Goal: Information Seeking & Learning: Find specific fact

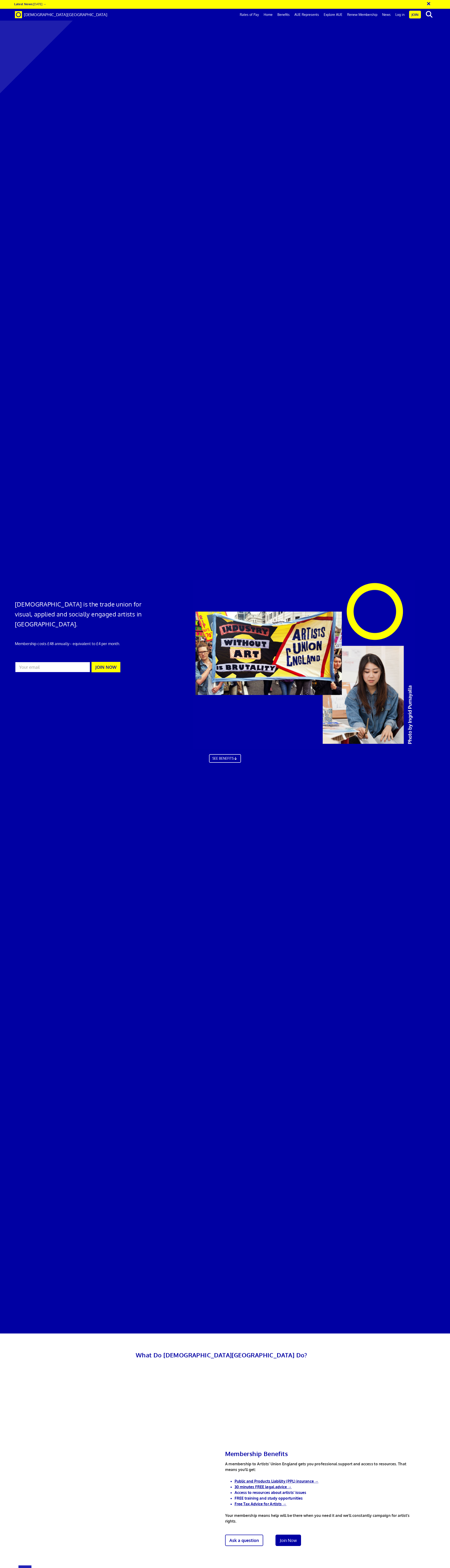
scroll to position [0, 7]
click at [253, 14] on link "Rates of Pay" at bounding box center [249, 14] width 24 height 12
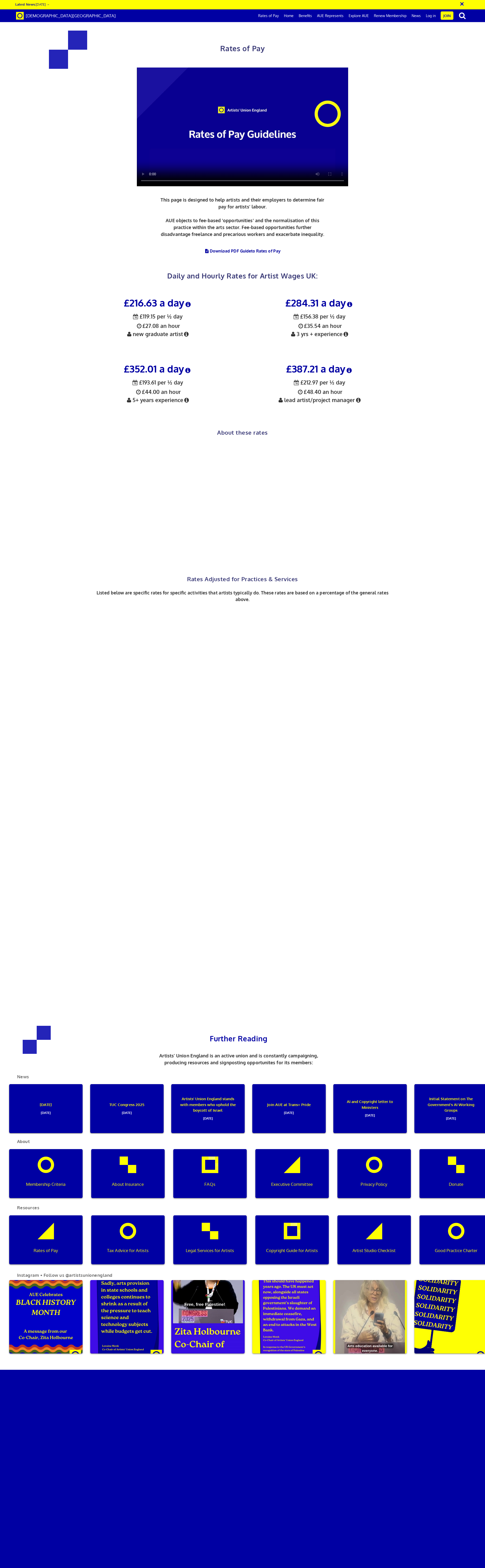
scroll to position [156, 0]
click at [241, 248] on link "Download PDF Guide to Rates of Pay" at bounding box center [242, 251] width 76 height 5
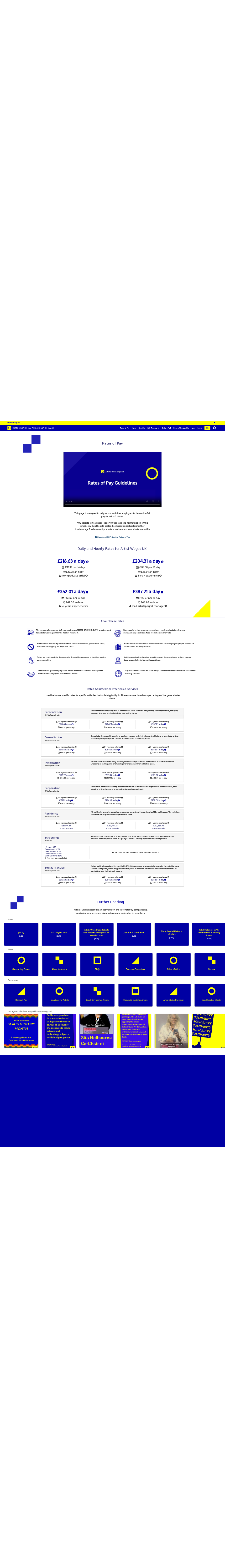
scroll to position [194, 0]
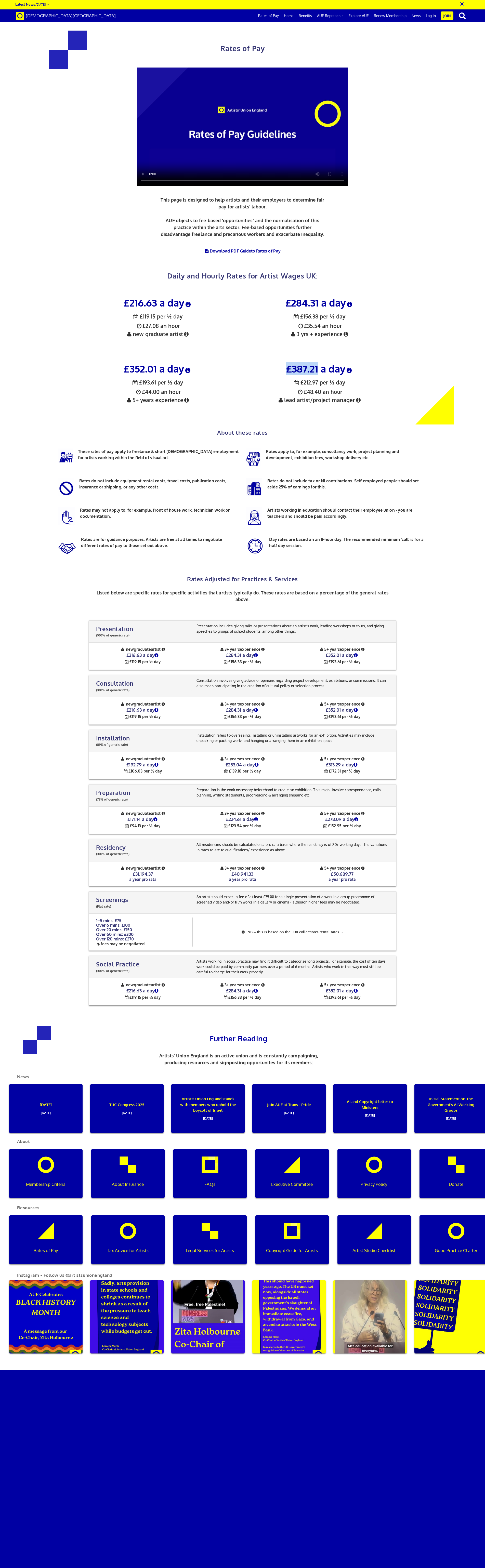
drag, startPoint x: 286, startPoint y: 161, endPoint x: 317, endPoint y: 161, distance: 31.0
click at [317, 363] on h3 "£387.21 a day" at bounding box center [319, 368] width 154 height 10
click at [292, 363] on h3 "£387.21 a day" at bounding box center [319, 368] width 154 height 10
drag, startPoint x: 291, startPoint y: 161, endPoint x: 317, endPoint y: 162, distance: 26.0
click at [317, 363] on h3 "£387.21 a day" at bounding box center [319, 368] width 154 height 10
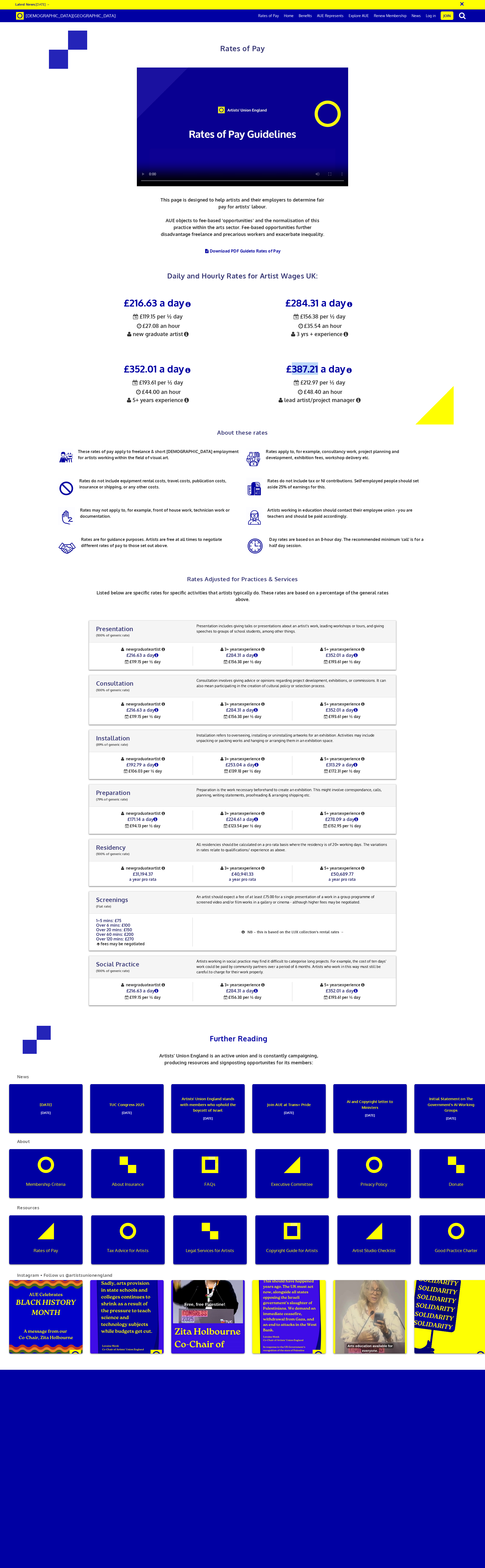
copy h3 "387.21"
click at [371, 292] on div "£284.31 a day ½ £156.38 per ½ day £35.54 an hour 3 yrs + experience" at bounding box center [319, 325] width 161 height 66
drag, startPoint x: 286, startPoint y: 161, endPoint x: 343, endPoint y: 163, distance: 57.0
click at [343, 363] on h3 "£387.21 a day" at bounding box center [319, 368] width 154 height 10
copy h3 "£387.21 a day"
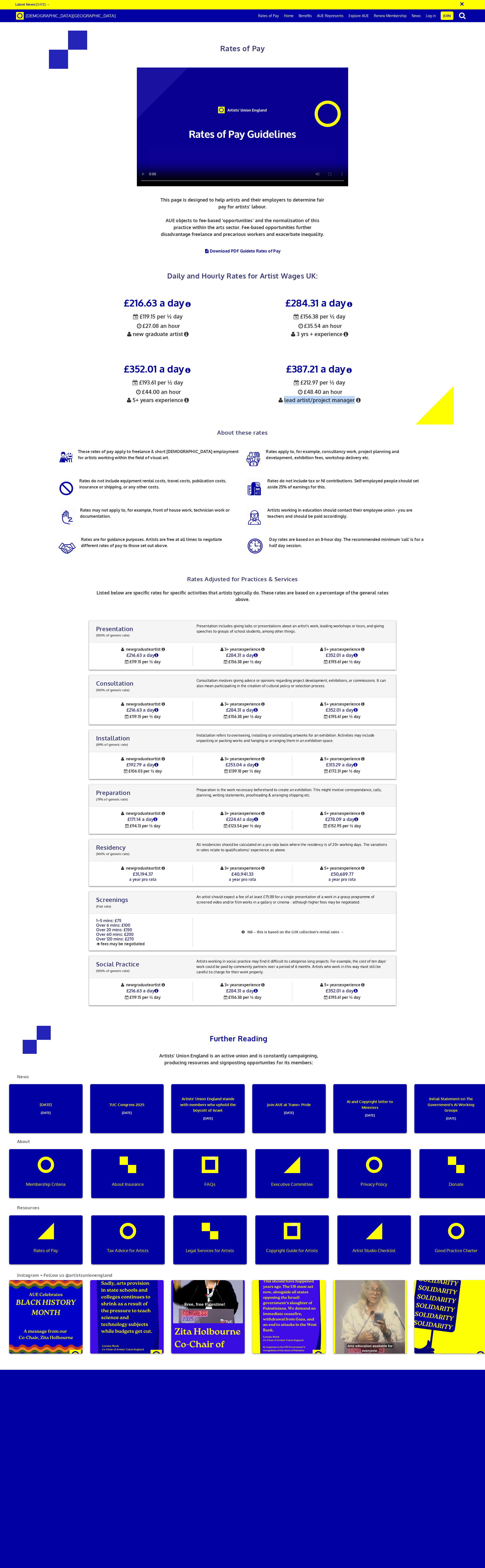
drag, startPoint x: 284, startPoint y: 189, endPoint x: 354, endPoint y: 192, distance: 70.1
click at [354, 379] on span "½ £212.97 per ½ day £48.40 an hour lead artist/project manager" at bounding box center [319, 391] width 85 height 24
copy span "lead artist/project manager"
